Goal: Complete application form: Complete application form

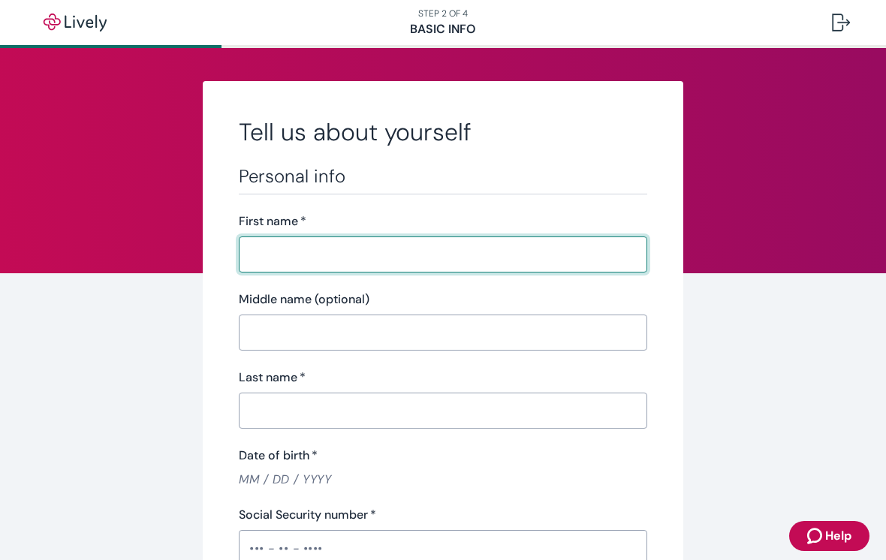
scroll to position [17, 0]
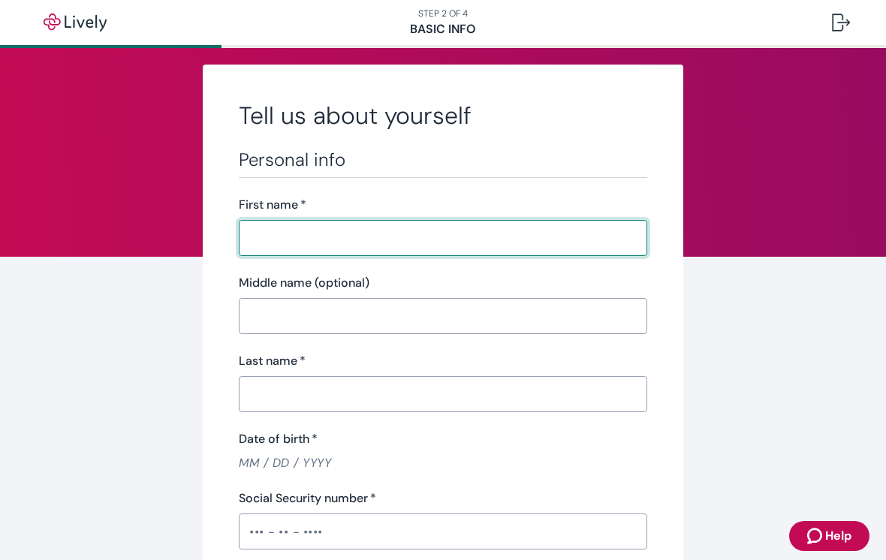
click at [288, 230] on input "First name   *" at bounding box center [443, 238] width 408 height 30
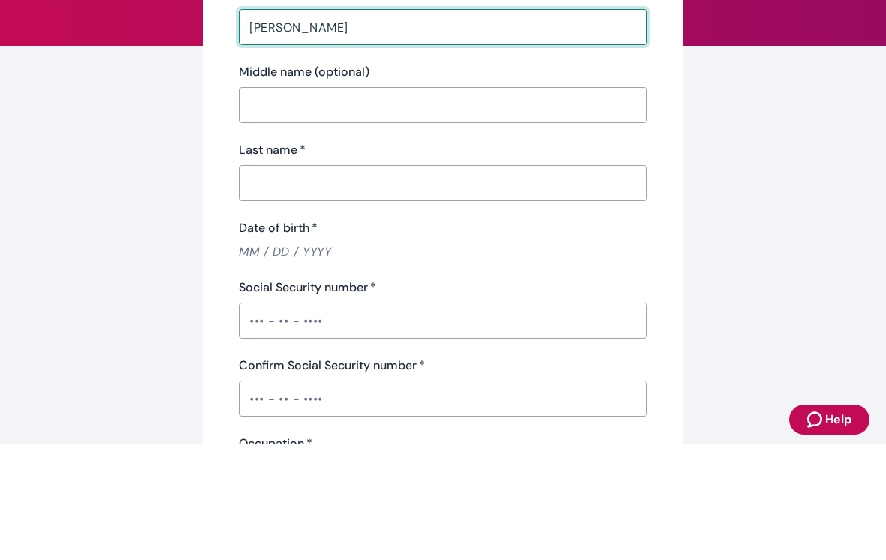
scroll to position [112, 0]
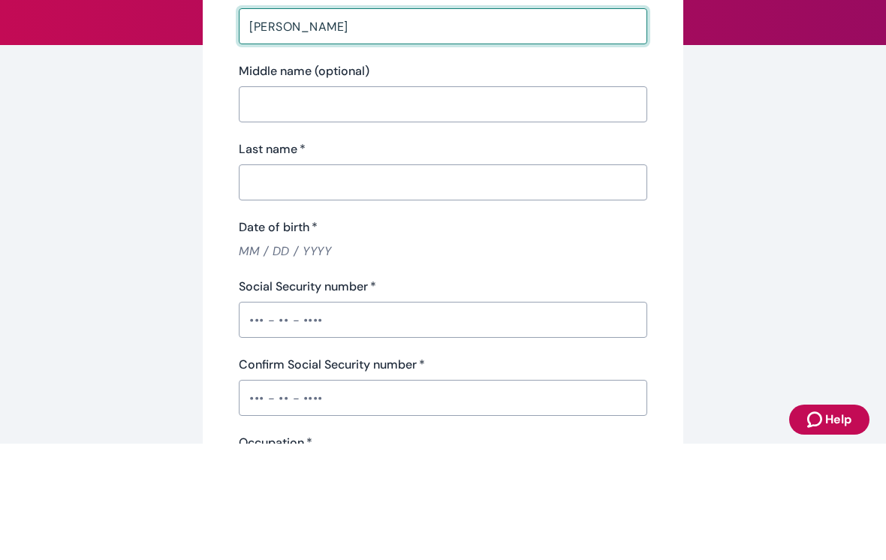
type input "[PERSON_NAME]"
click at [276, 284] on input "Last name   *" at bounding box center [443, 299] width 408 height 30
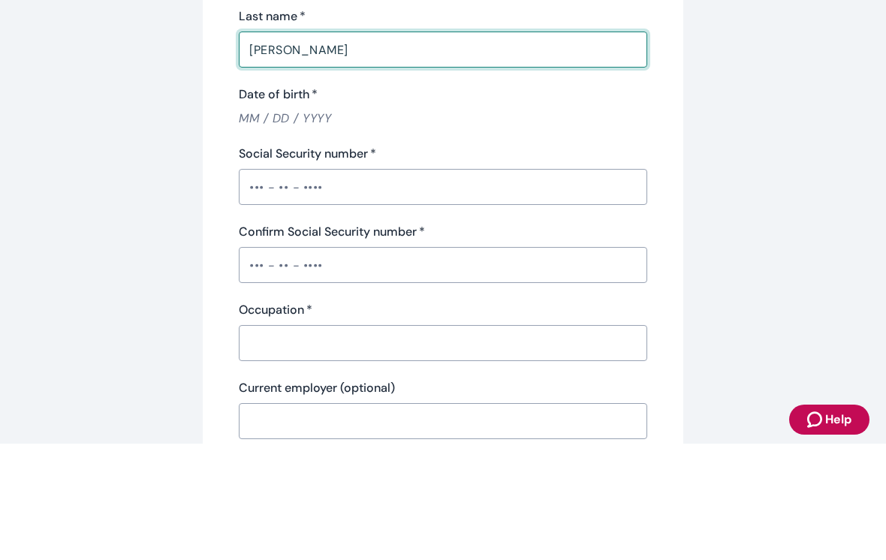
scroll to position [247, 0]
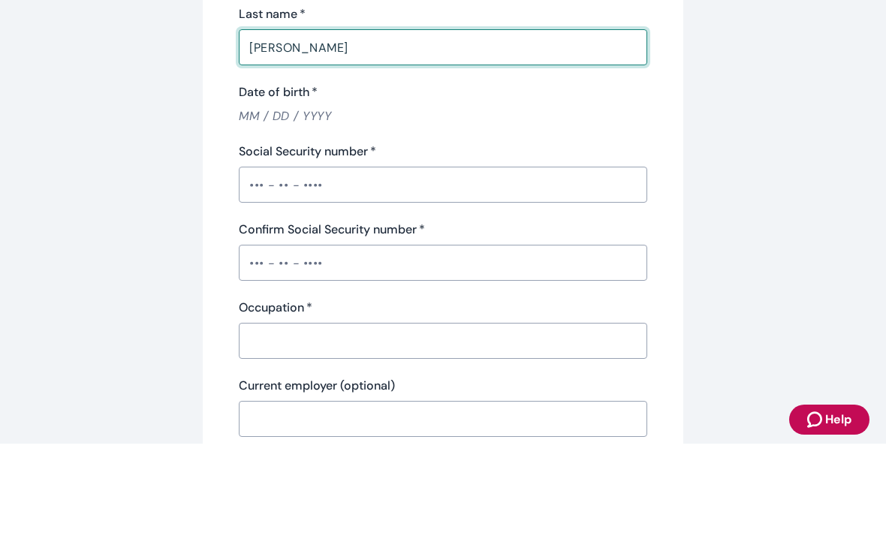
type input "[PERSON_NAME]"
click at [257, 224] on input "Date of birth   *" at bounding box center [443, 232] width 408 height 17
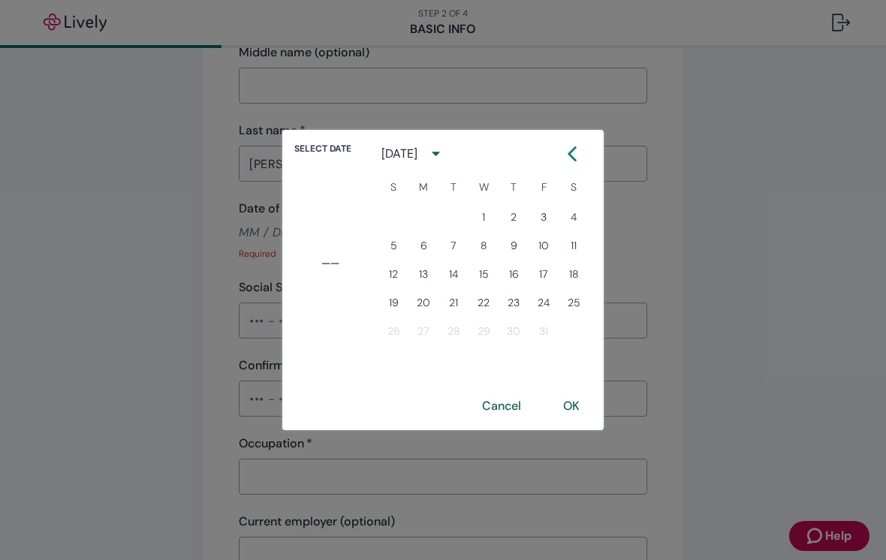
click at [316, 149] on span "Select date" at bounding box center [322, 149] width 57 height 14
click at [414, 155] on div "[DATE]" at bounding box center [399, 154] width 36 height 18
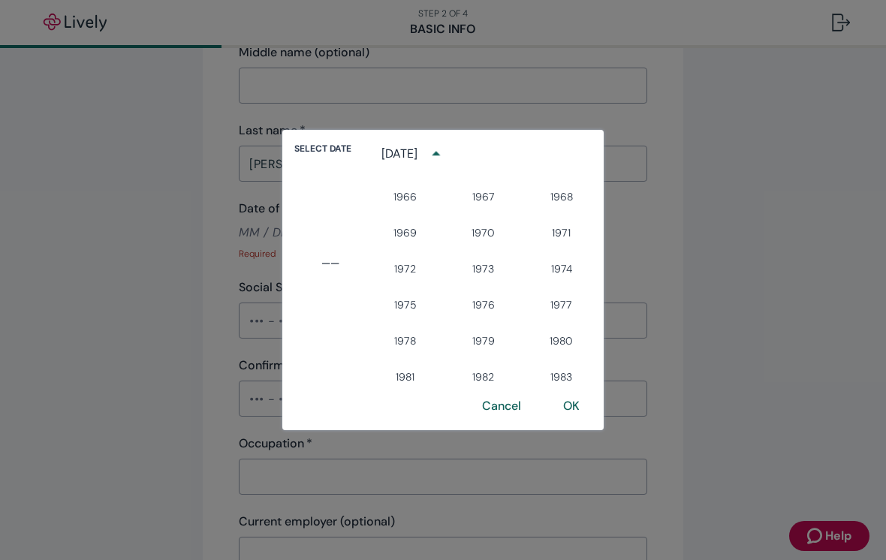
scroll to position [749, 0]
click at [414, 207] on button "1966" at bounding box center [405, 198] width 54 height 27
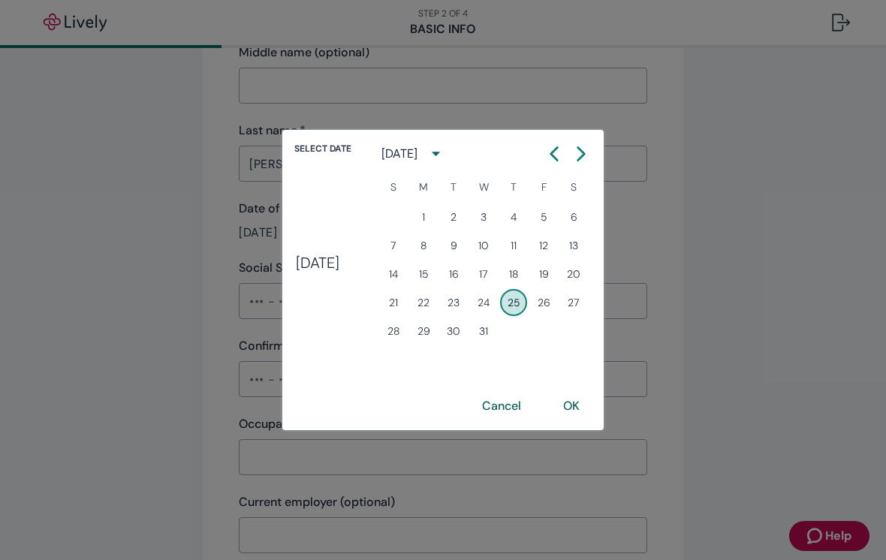
click at [408, 155] on div "[DATE]" at bounding box center [399, 154] width 36 height 18
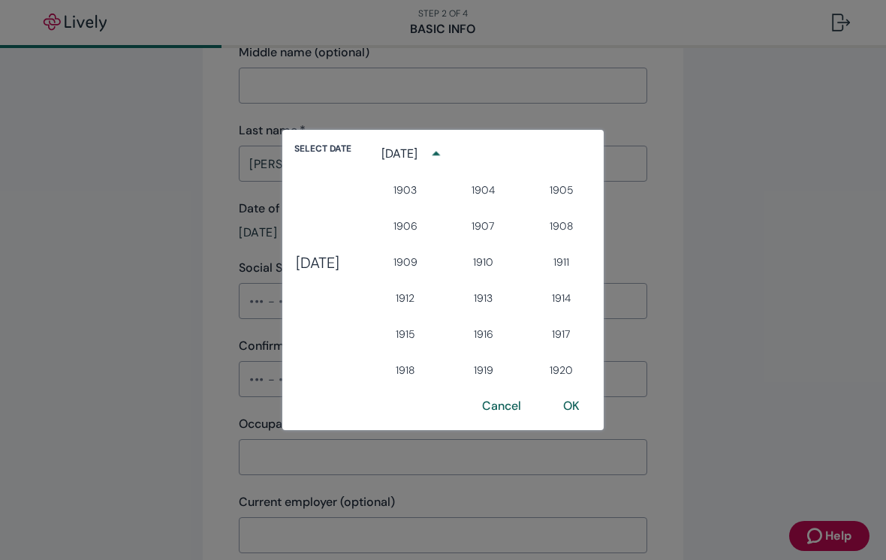
scroll to position [670, 0]
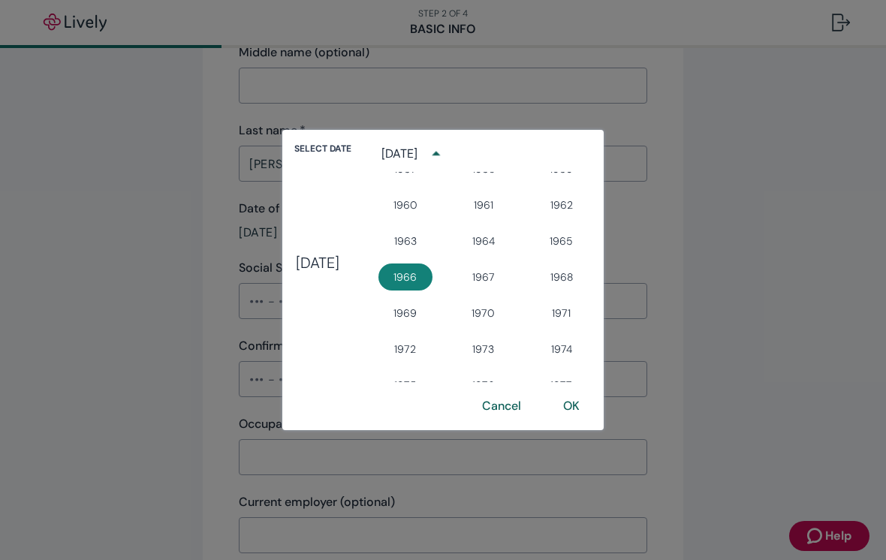
click at [302, 264] on h4 "[DATE]" at bounding box center [318, 263] width 44 height 18
click at [446, 153] on icon "year view is open, switch to calendar view" at bounding box center [436, 153] width 20 height 20
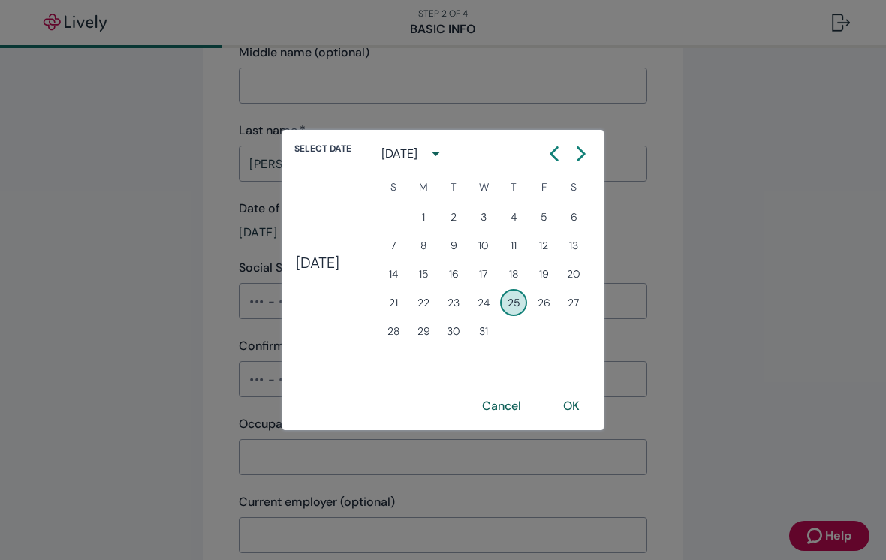
click at [562, 152] on button "Previous month" at bounding box center [554, 153] width 27 height 27
click at [568, 161] on button "Previous month" at bounding box center [554, 153] width 27 height 27
click at [559, 161] on button "Previous month" at bounding box center [554, 153] width 27 height 27
click at [562, 158] on icon "Calendar left arrow" at bounding box center [554, 153] width 15 height 15
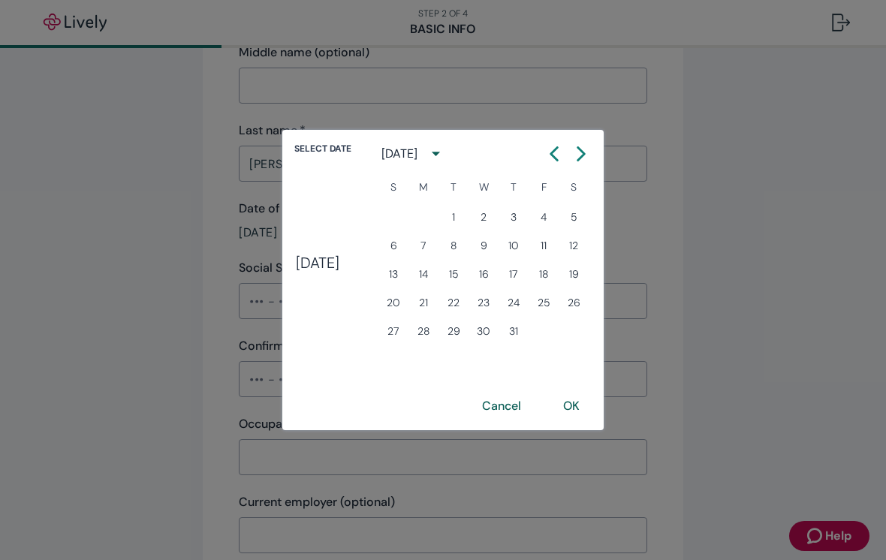
click at [497, 220] on button "2" at bounding box center [483, 216] width 27 height 27
type input "[DATE]"
click at [584, 403] on button "OK" at bounding box center [571, 406] width 53 height 36
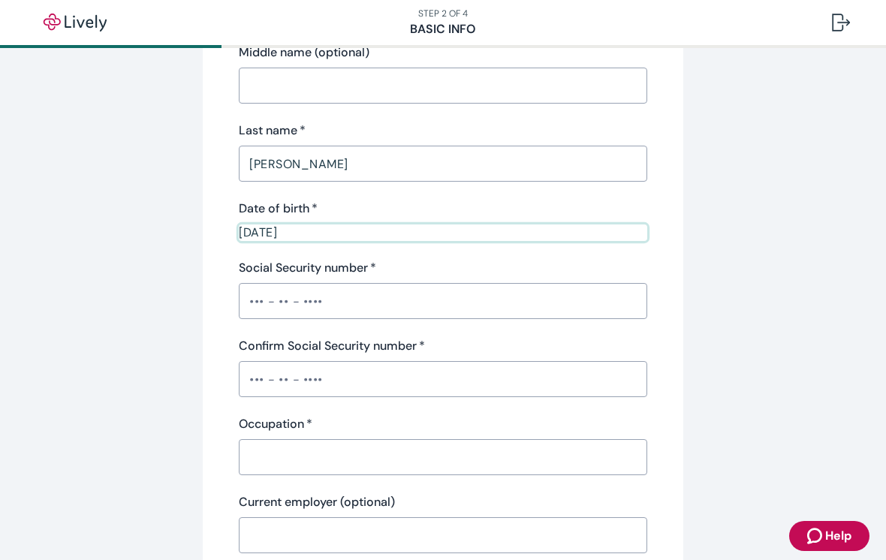
click at [259, 303] on input "Social Security number   *" at bounding box center [443, 301] width 408 height 30
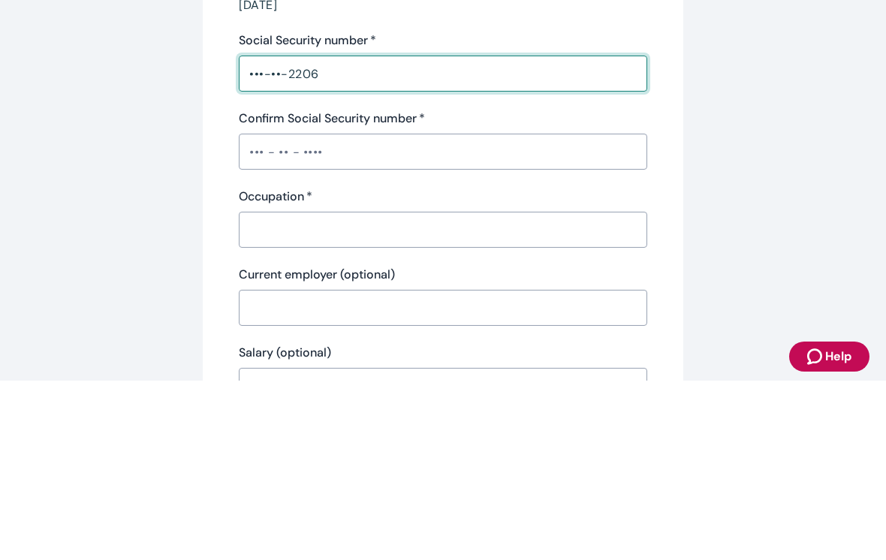
scroll to position [296, 0]
type input "•••-••-2206"
click at [260, 315] on input "Confirm Social Security number   *" at bounding box center [443, 330] width 408 height 30
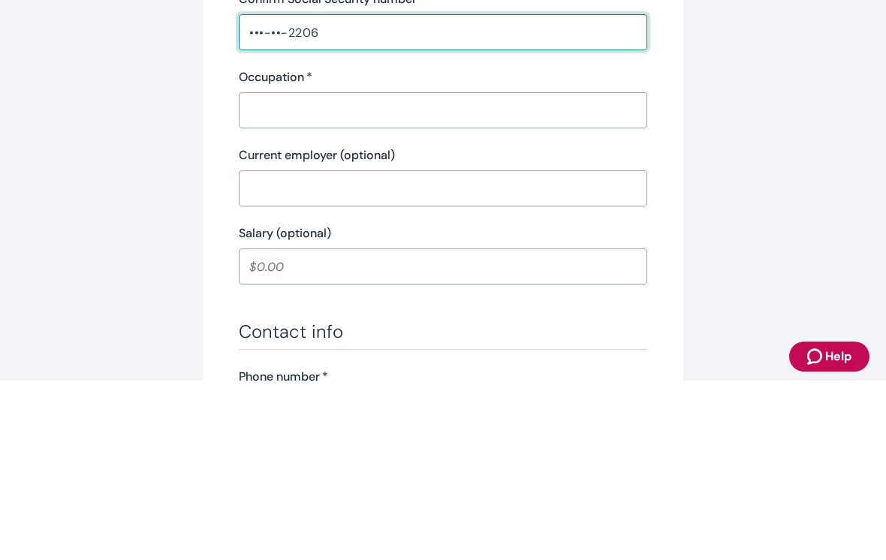
scroll to position [415, 0]
type input "•••-••-2206"
click at [293, 274] on input "Occupation   *" at bounding box center [443, 289] width 408 height 30
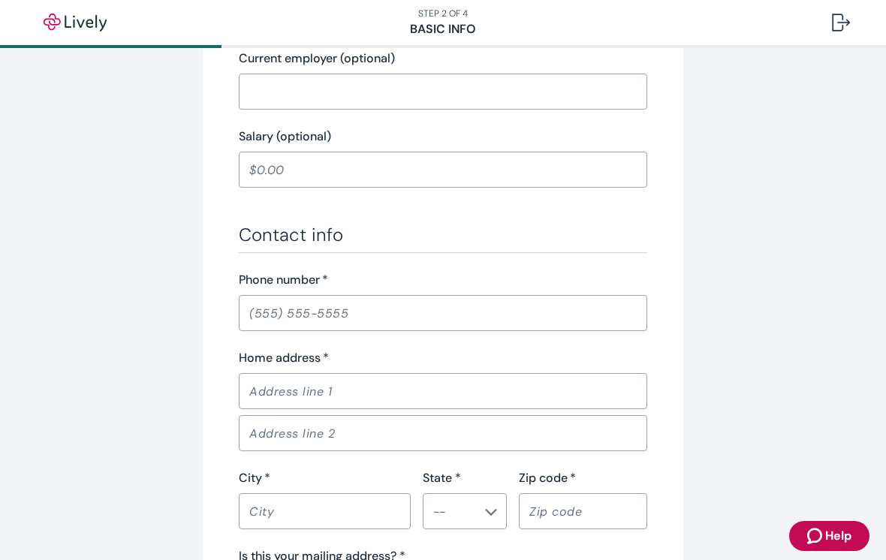
scroll to position [690, 0]
type input "Sales"
click at [261, 318] on input "Phone number   *" at bounding box center [443, 314] width 408 height 30
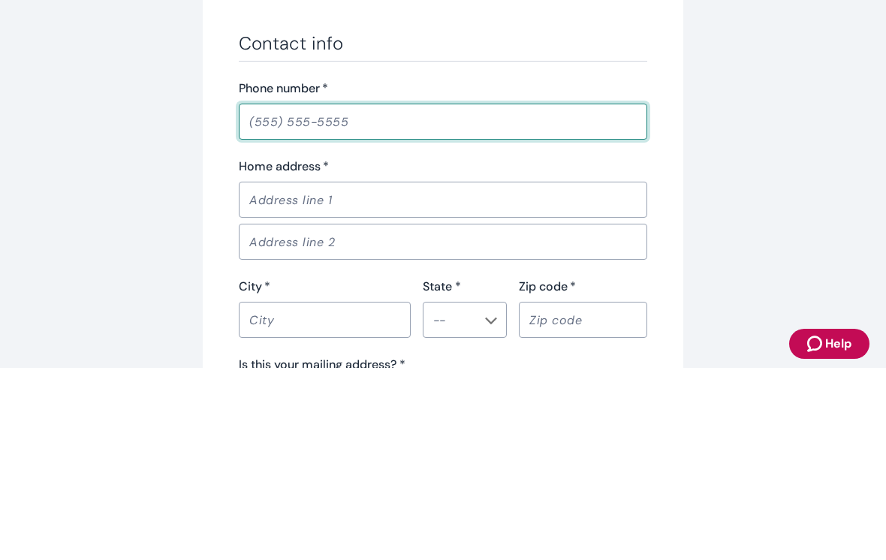
type input "[PHONE_NUMBER]"
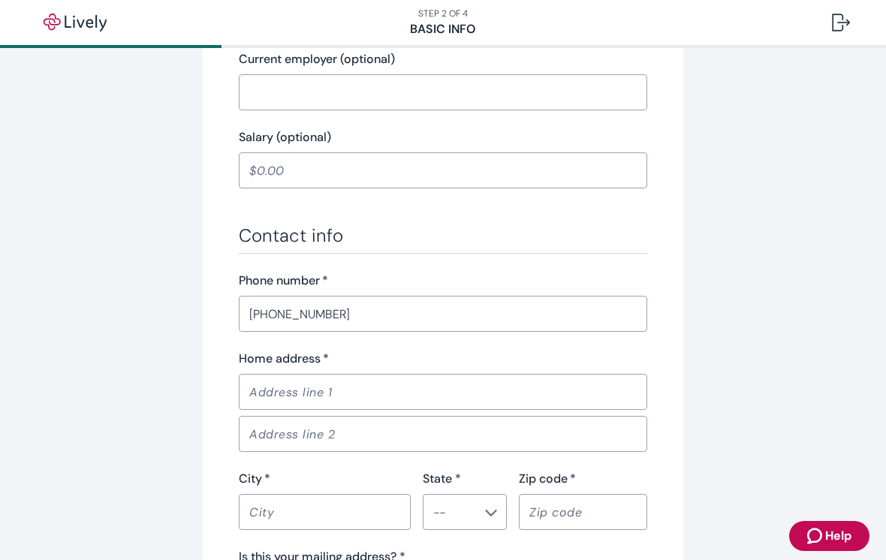
click at [273, 388] on input "Home address   *" at bounding box center [443, 392] width 408 height 30
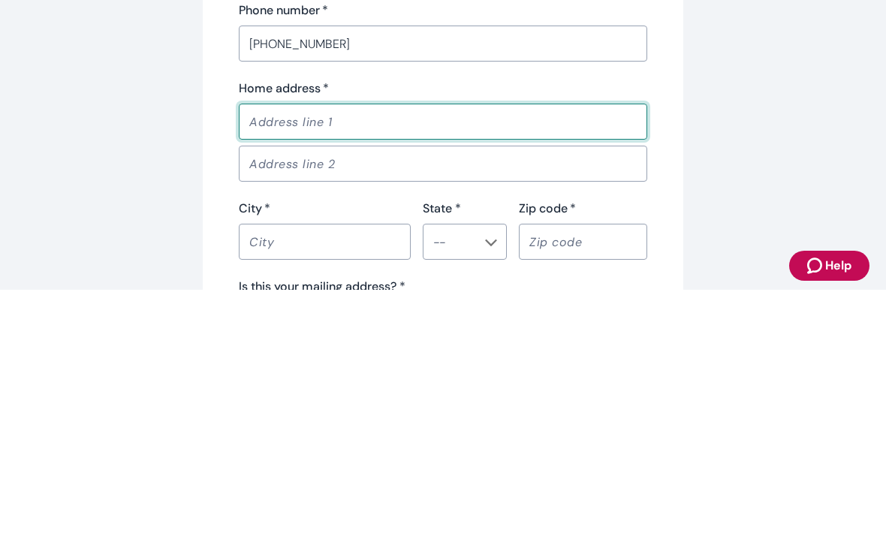
type input "[STREET_ADDRESS][PERSON_NAME]"
type input "[GEOGRAPHIC_DATA]"
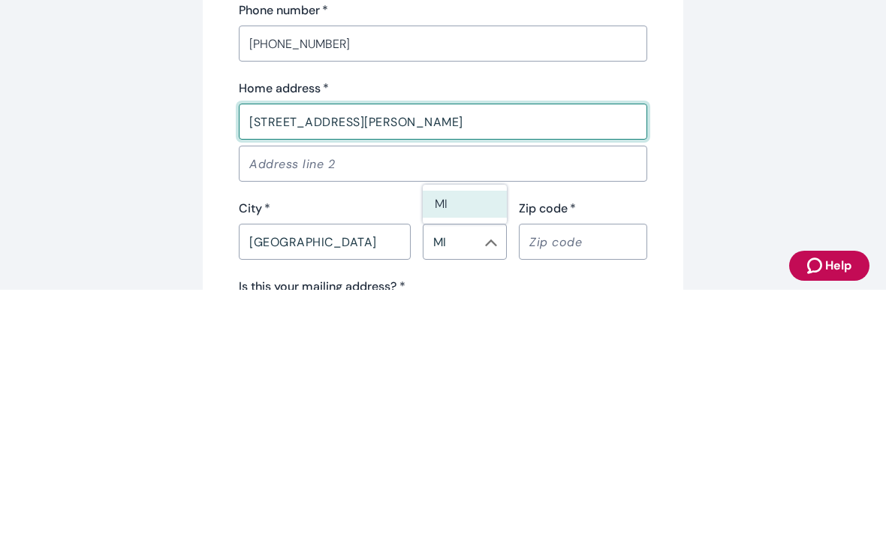
type input "MI"
type input "48306"
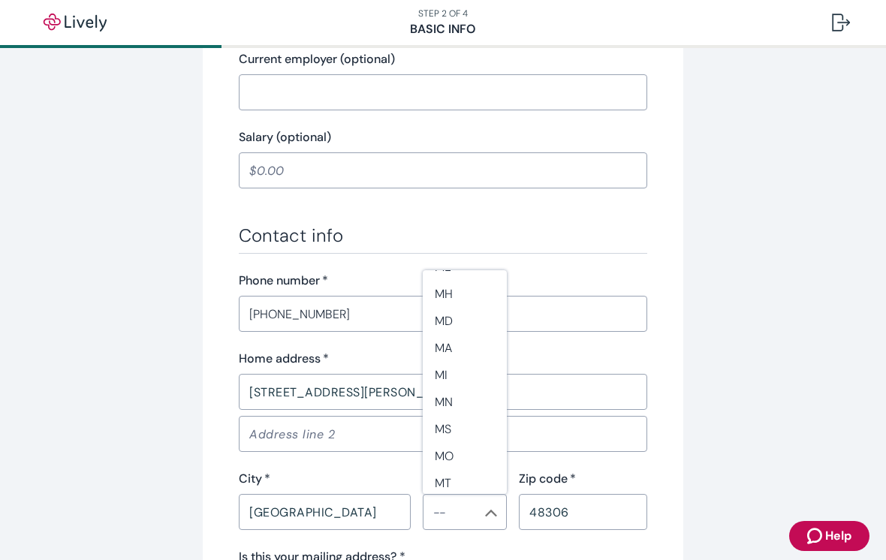
scroll to position [618, 0]
click at [443, 361] on li "MI" at bounding box center [465, 374] width 84 height 27
type input "MI"
click at [141, 404] on div "Tell us about yourself Personal info First name   * [PERSON_NAME] ​ Middle name…" at bounding box center [443, 82] width 721 height 1382
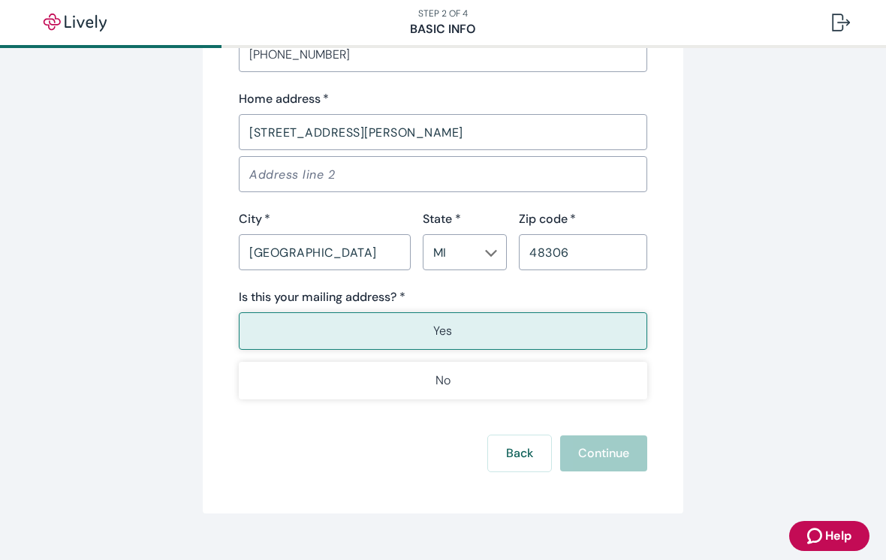
scroll to position [952, 0]
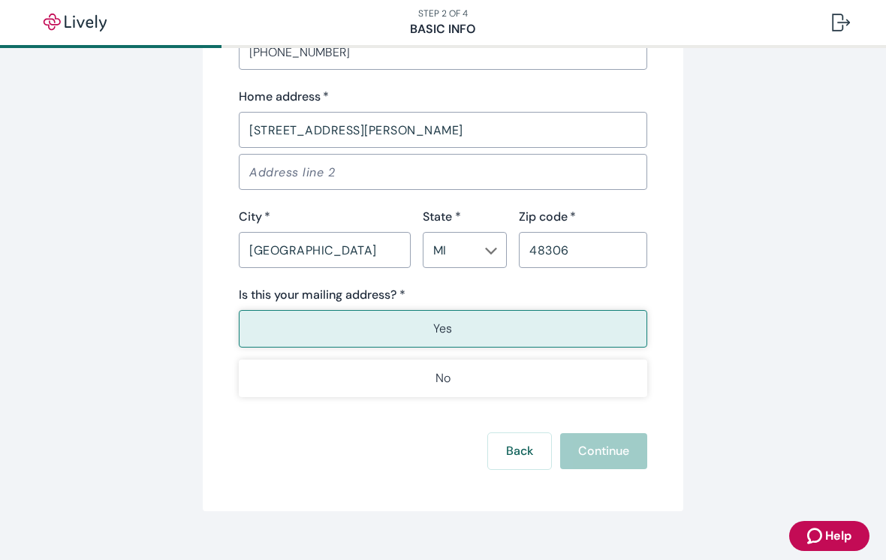
click at [311, 325] on button "Yes" at bounding box center [443, 329] width 408 height 38
click at [448, 329] on p "Yes" at bounding box center [442, 329] width 19 height 18
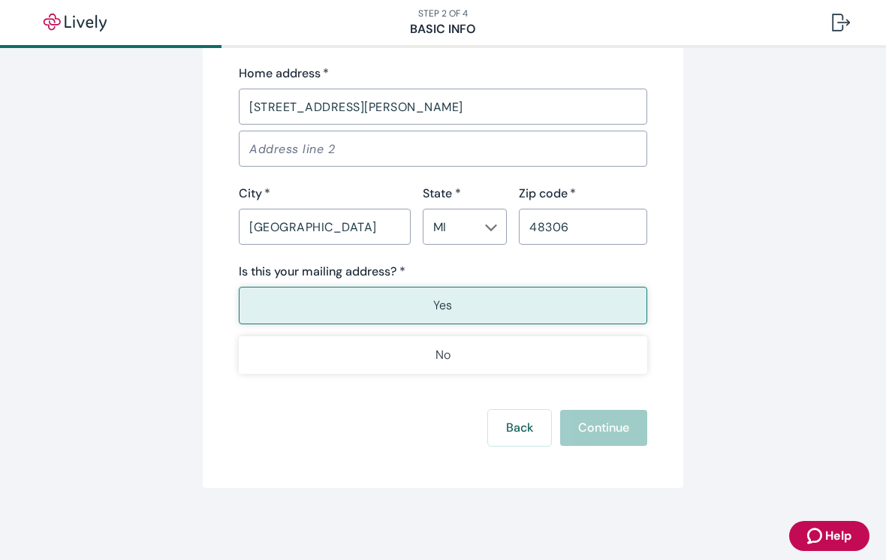
scroll to position [975, 0]
click at [306, 365] on button "No" at bounding box center [443, 355] width 408 height 38
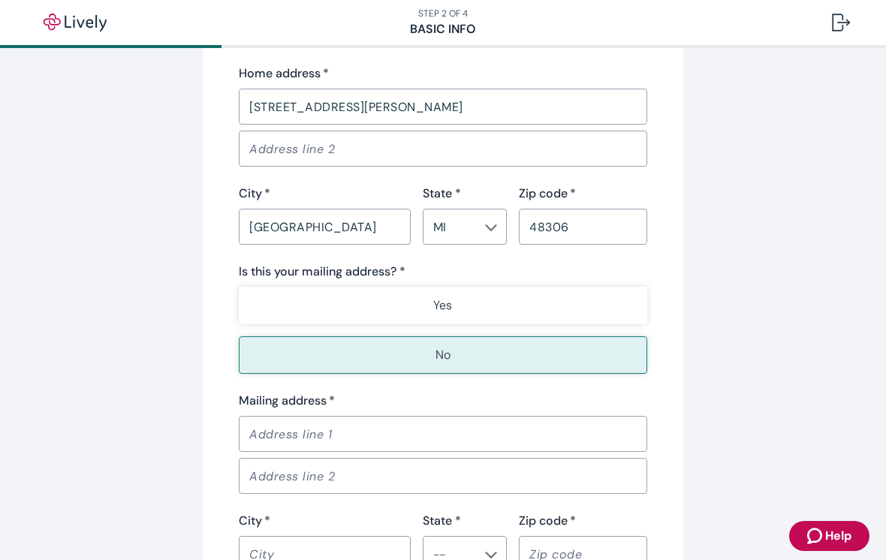
click at [444, 307] on p "Yes" at bounding box center [442, 306] width 19 height 18
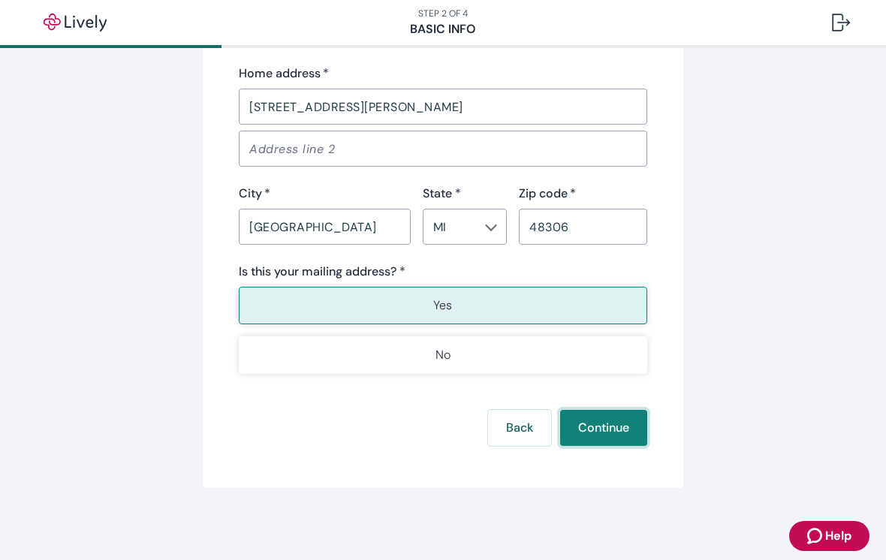
click at [605, 425] on button "Continue" at bounding box center [603, 428] width 87 height 36
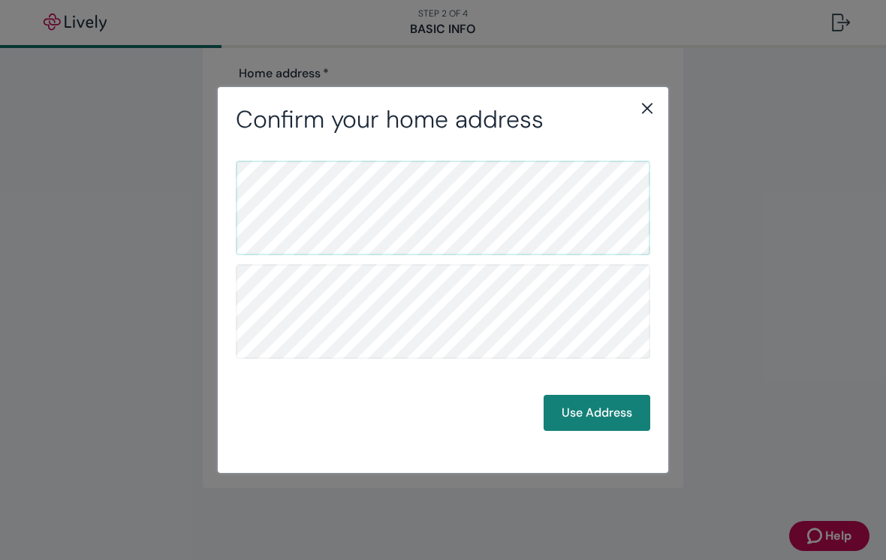
click at [586, 408] on button "Use Address" at bounding box center [597, 413] width 107 height 36
click at [599, 405] on button "Use Address" at bounding box center [597, 413] width 107 height 36
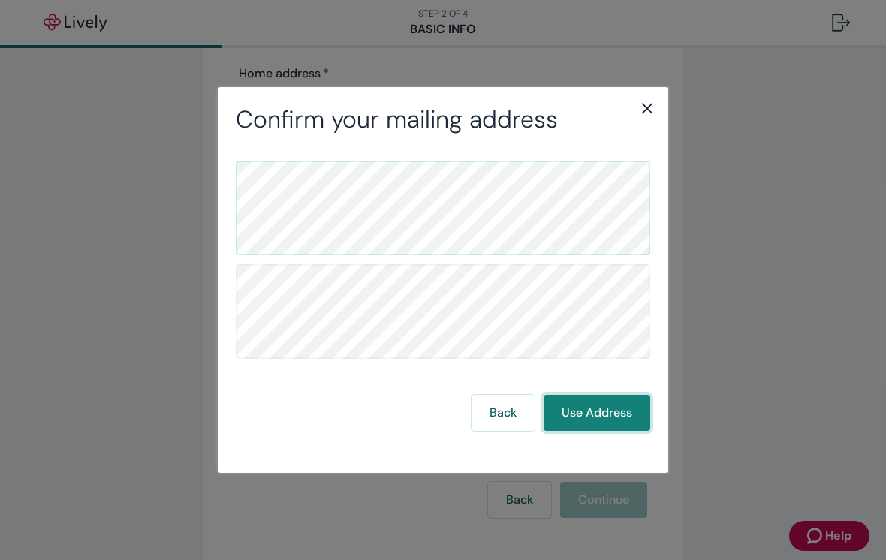
click at [585, 407] on button "Use Address" at bounding box center [597, 413] width 107 height 36
click at [607, 418] on button "Use Address" at bounding box center [597, 413] width 107 height 36
click at [583, 409] on button "Use Address" at bounding box center [597, 413] width 107 height 36
click at [605, 416] on button "Use Address" at bounding box center [597, 413] width 107 height 36
click at [587, 413] on button "Use Address" at bounding box center [597, 413] width 107 height 36
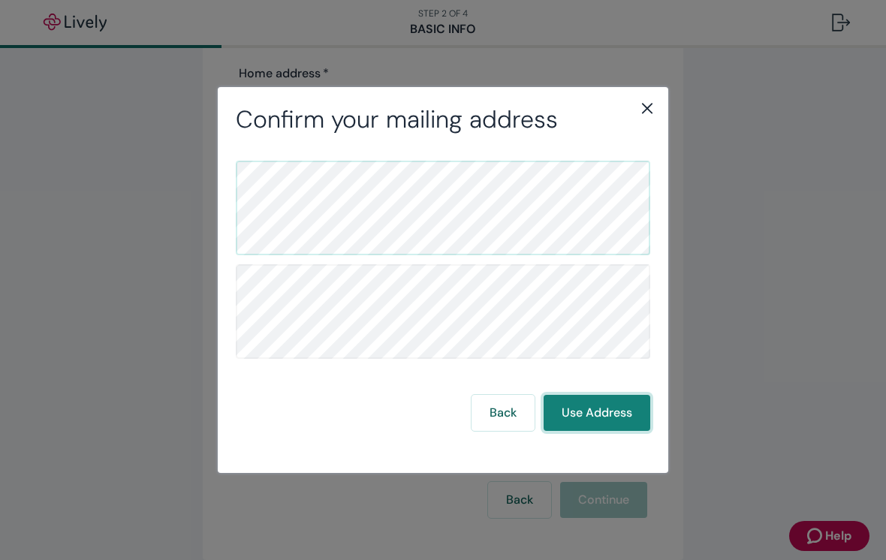
click at [589, 408] on button "Use Address" at bounding box center [597, 413] width 107 height 36
click at [643, 108] on icon "close" at bounding box center [647, 108] width 18 height 18
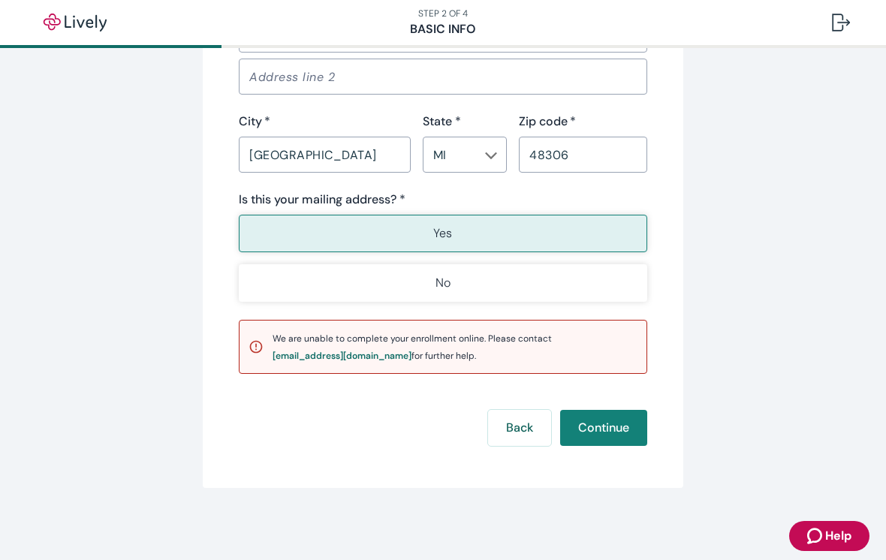
scroll to position [1046, 0]
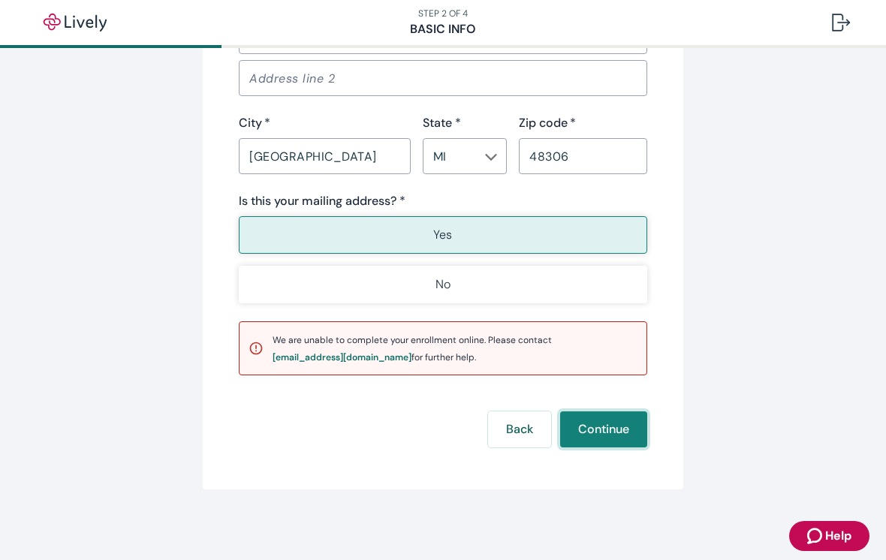
click at [629, 426] on button "Continue" at bounding box center [603, 429] width 87 height 36
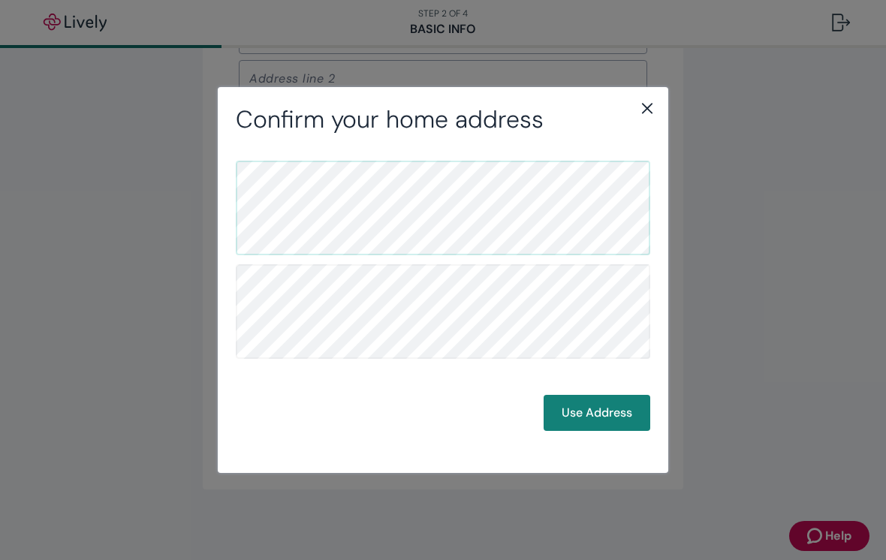
click at [621, 412] on button "Use Address" at bounding box center [597, 413] width 107 height 36
click at [598, 414] on button "Use Address" at bounding box center [597, 413] width 107 height 36
click at [575, 414] on button "Use Address" at bounding box center [597, 413] width 107 height 36
click at [594, 413] on button "Use Address" at bounding box center [597, 413] width 107 height 36
click at [642, 101] on icon "close" at bounding box center [647, 108] width 18 height 18
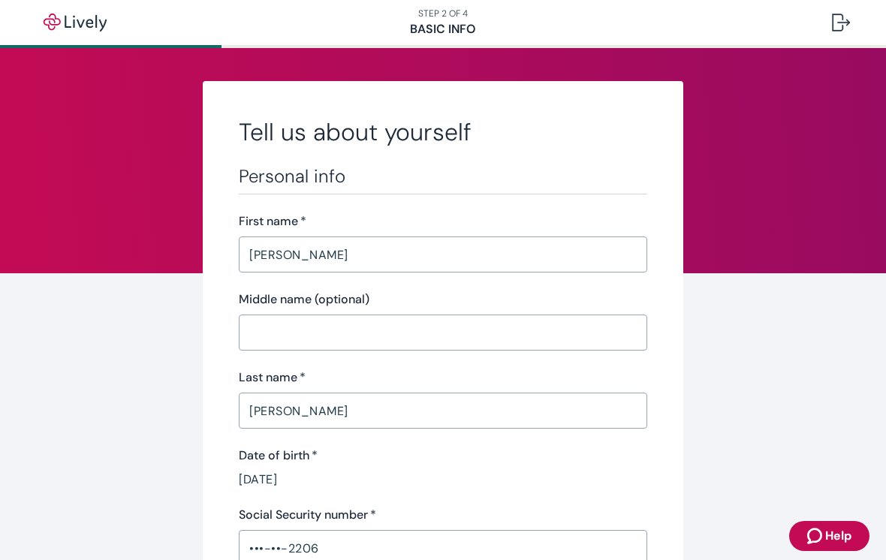
scroll to position [0, 0]
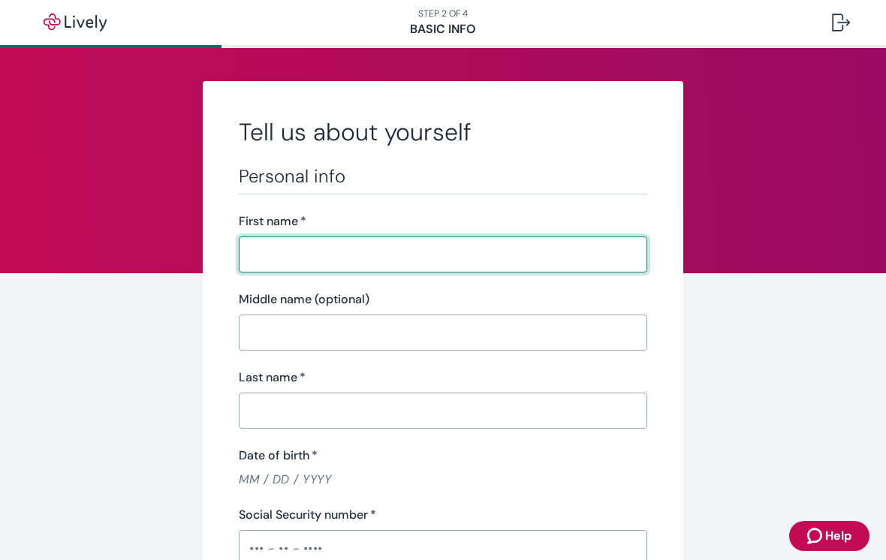
scroll to position [7, 0]
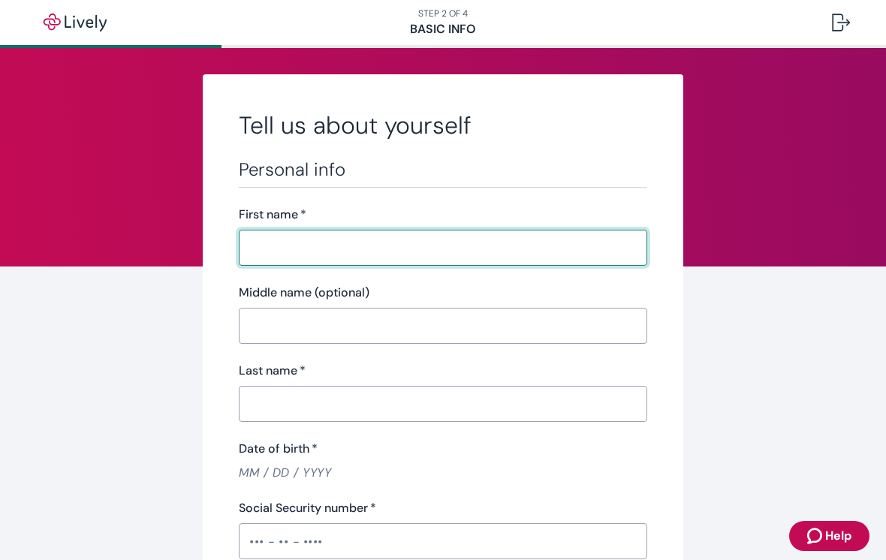
click at [815, 531] on icon "Zendesk support icon" at bounding box center [816, 536] width 18 height 18
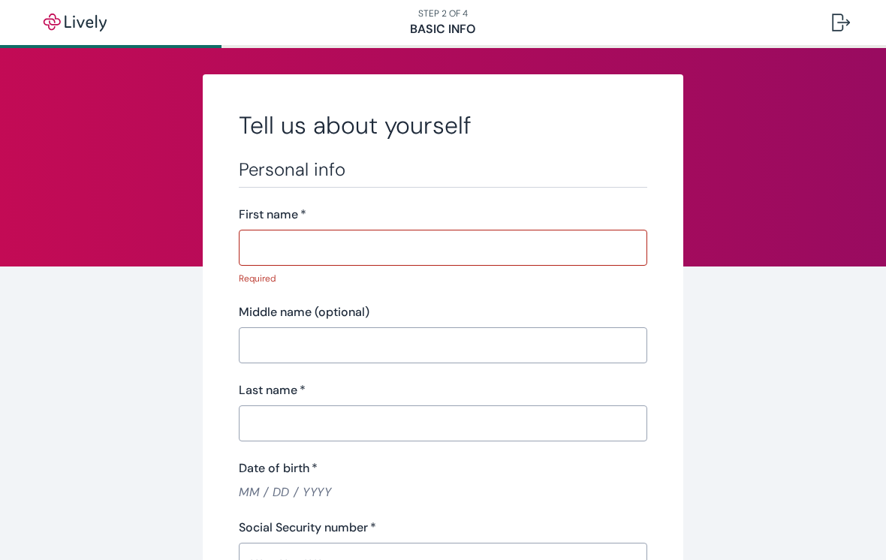
scroll to position [0, 0]
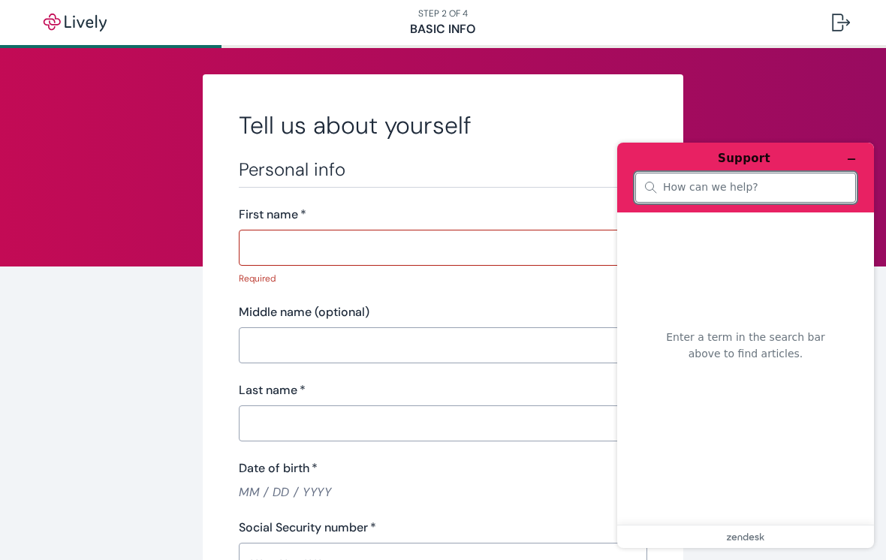
click at [753, 186] on input "search" at bounding box center [754, 188] width 183 height 14
type input "enroll online"
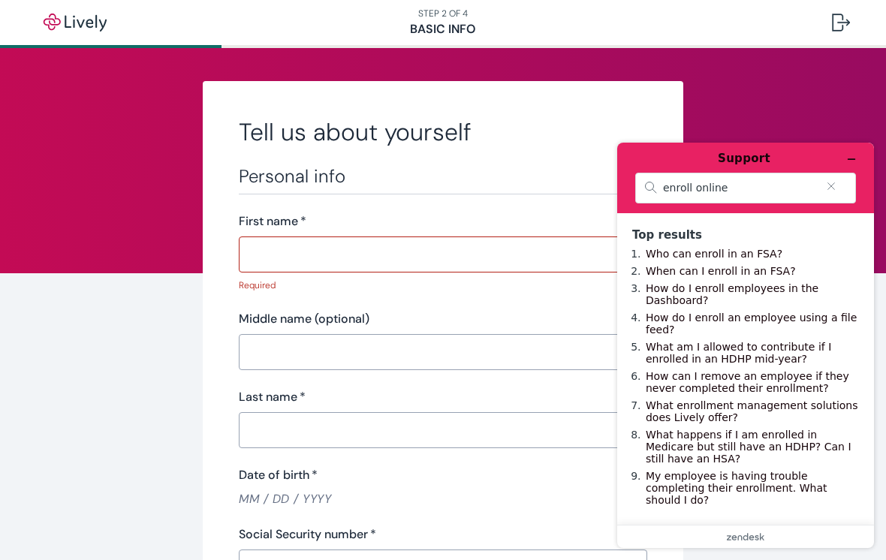
click at [830, 181] on icon "Clear search" at bounding box center [831, 186] width 12 height 11
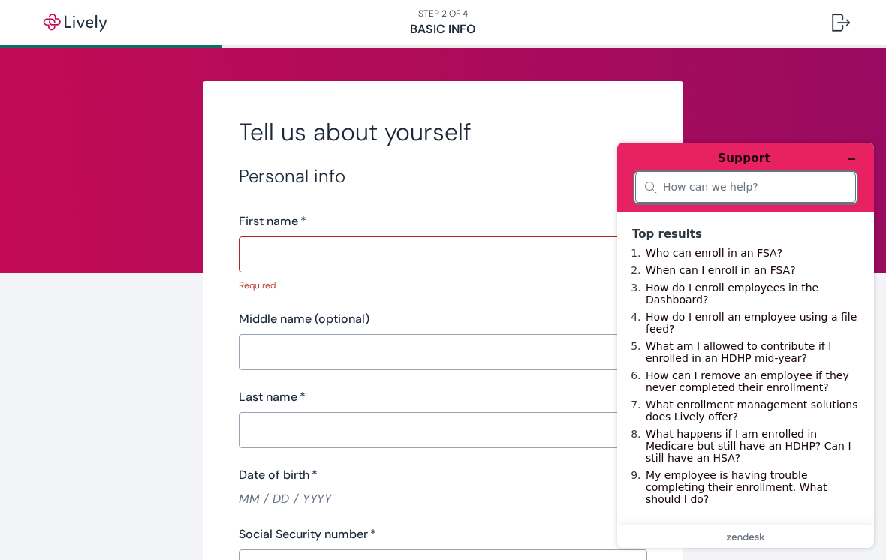
click at [846, 161] on icon "Minimize widget" at bounding box center [851, 159] width 11 height 11
